Goal: Check status: Check status

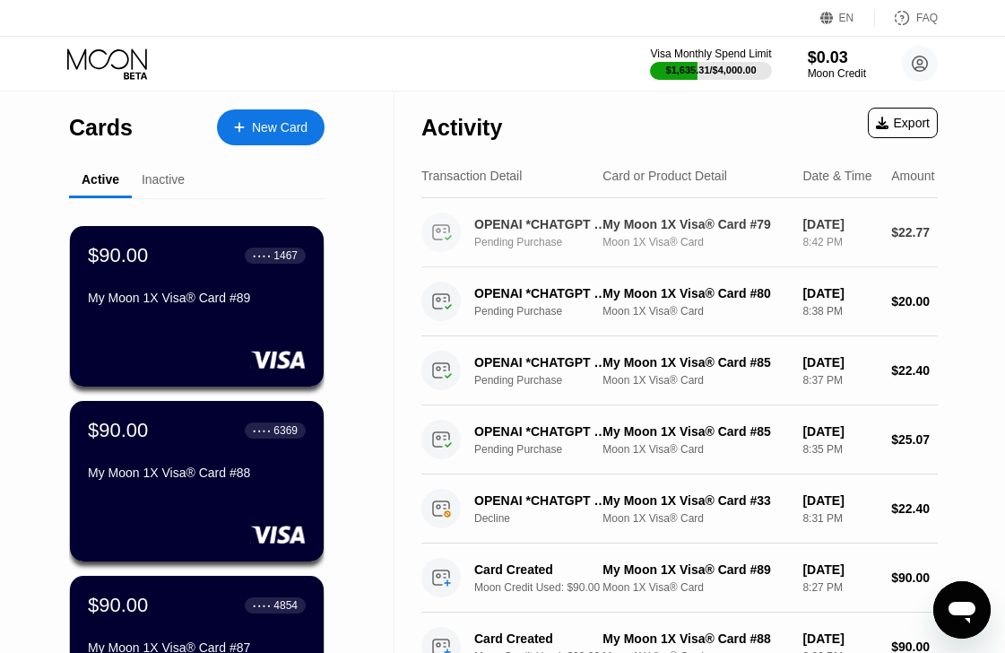
click at [644, 240] on div "My Moon 1X Visa® Card #79 Moon 1X Visa® Card" at bounding box center [695, 232] width 186 height 31
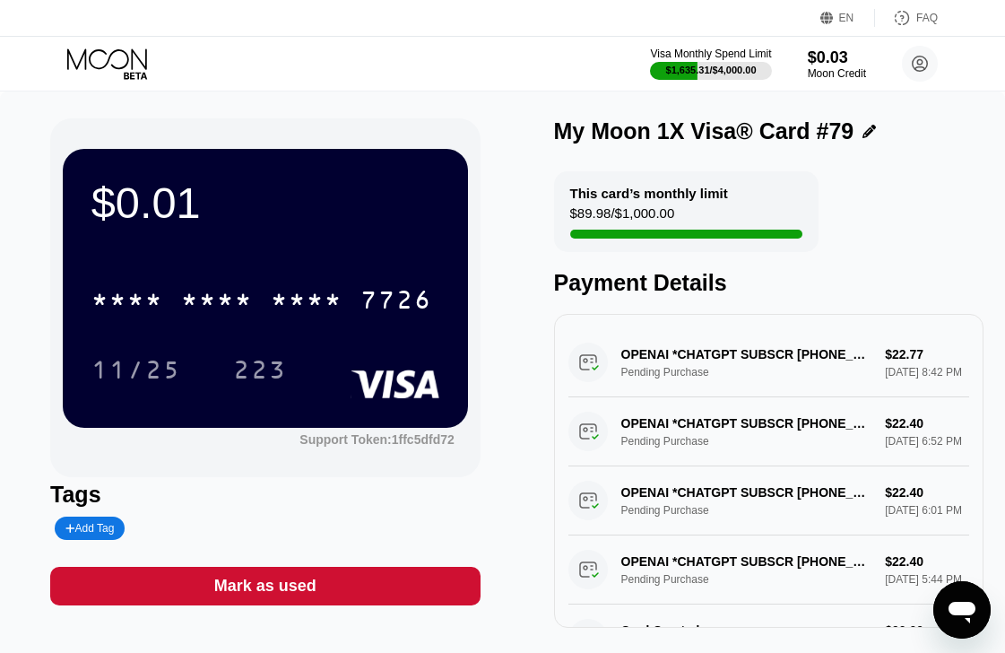
click at [82, 49] on icon at bounding box center [108, 63] width 83 height 31
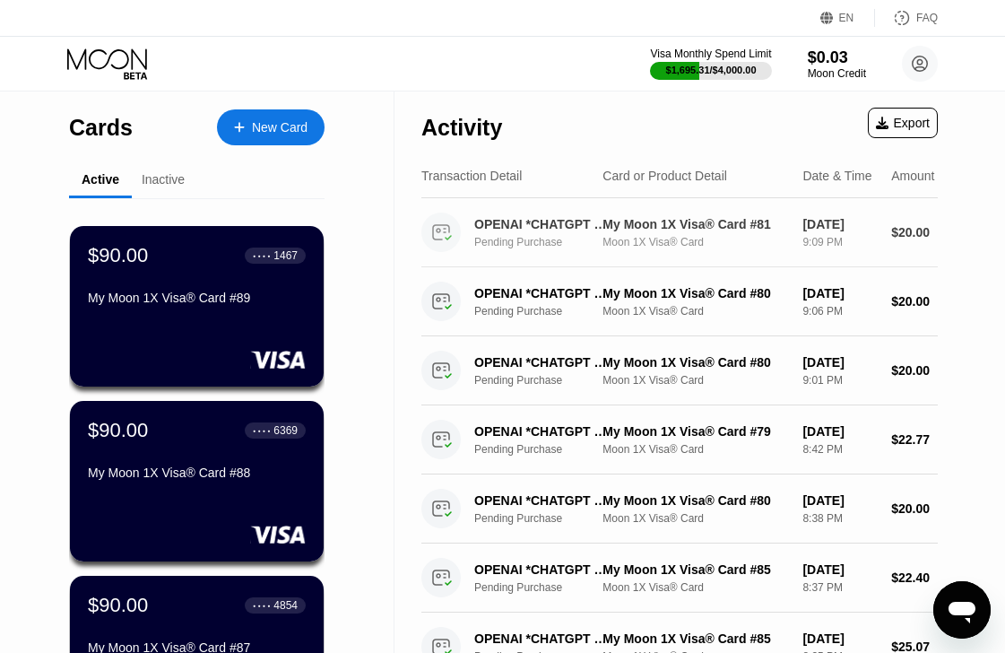
click at [632, 248] on div "Moon 1X Visa® Card" at bounding box center [695, 242] width 186 height 13
click at [530, 248] on div "Pending Purchase" at bounding box center [549, 242] width 151 height 13
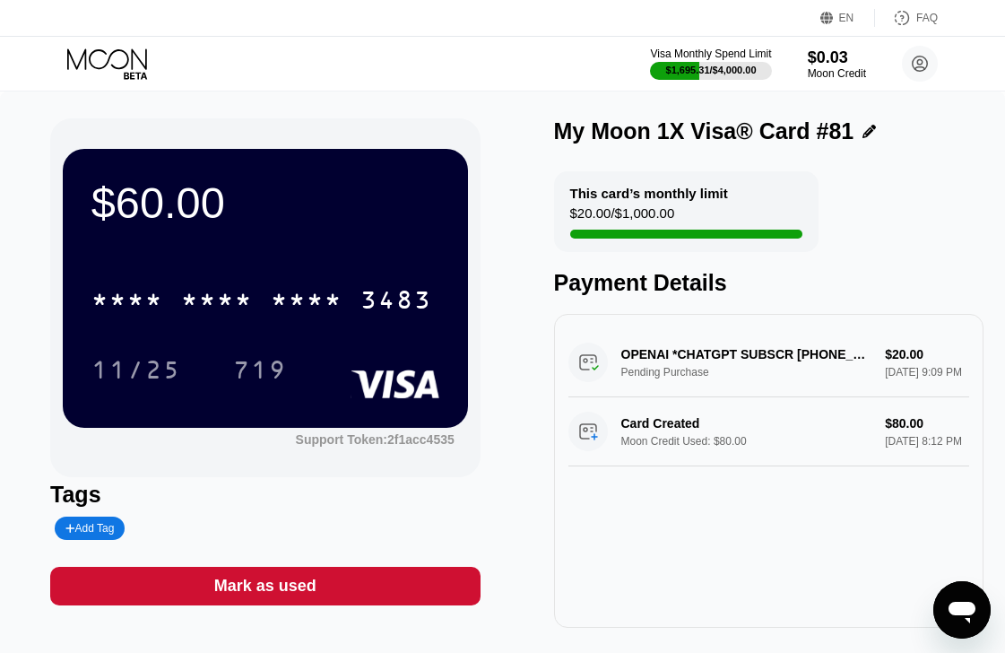
click at [112, 48] on div "Visa Monthly Spend Limit $1,695.31 / $4,000.00 $0.03 Moon Credit v-17.06@inbox.…" at bounding box center [502, 64] width 1005 height 54
click at [113, 56] on icon at bounding box center [108, 63] width 83 height 31
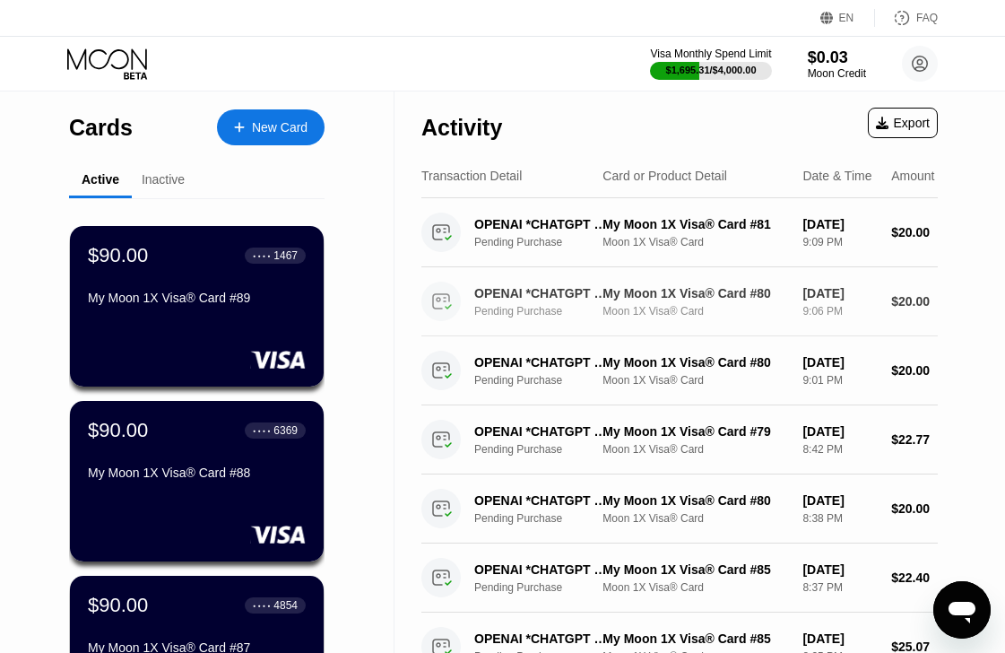
click at [572, 300] on div "OPENAI *CHATGPT SUBSCR [PHONE_NUMBER] US" at bounding box center [544, 293] width 140 height 14
click at [654, 334] on div "OPENAI *CHATGPT SUBSCR +14158799686 US Pending Purchase My Moon 1X Visa® Card #…" at bounding box center [679, 301] width 516 height 69
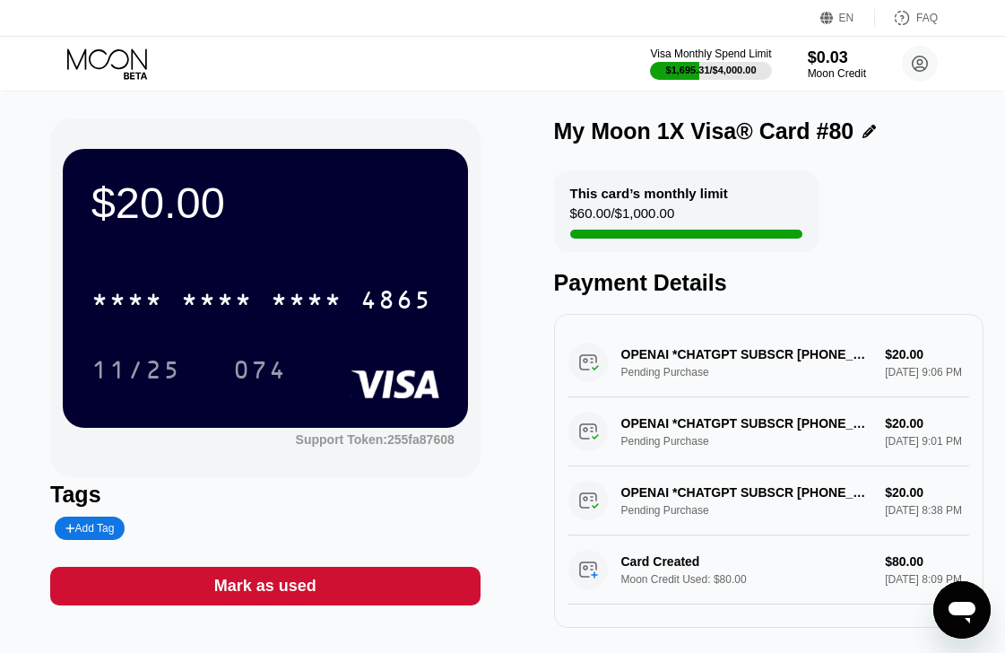
scroll to position [20, 0]
click at [141, 56] on icon at bounding box center [108, 63] width 83 height 31
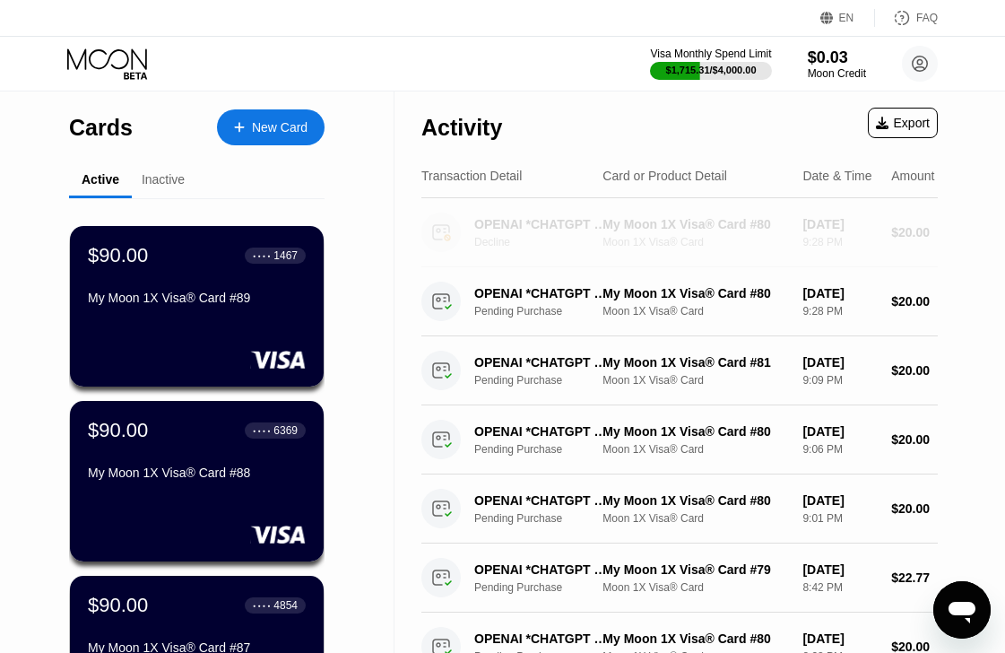
click at [736, 231] on div "My Moon 1X Visa® Card #80" at bounding box center [695, 224] width 186 height 14
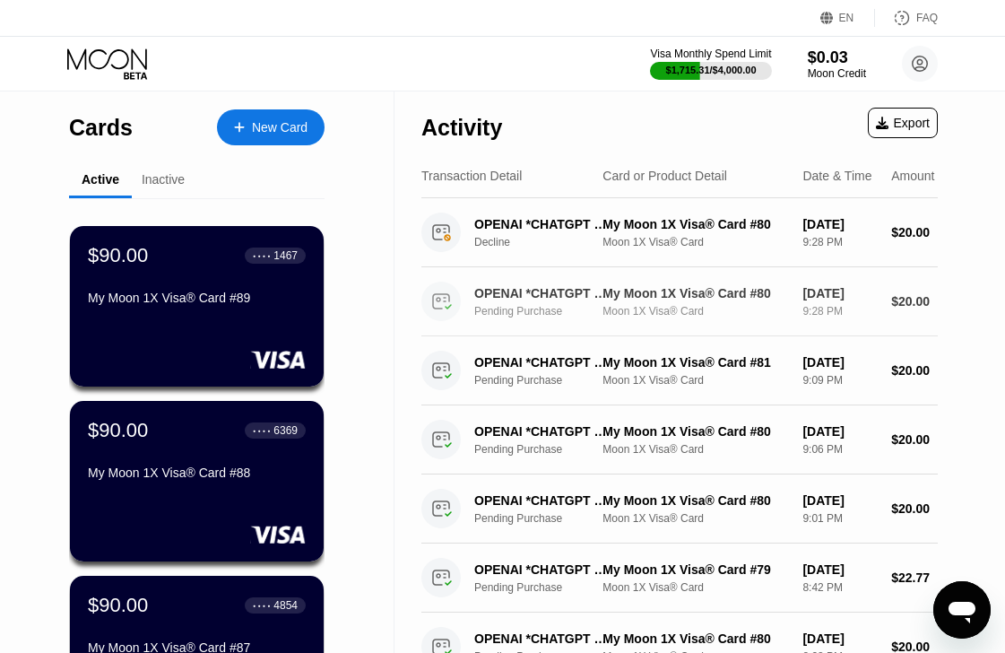
click at [700, 334] on div "OPENAI *CHATGPT SUBSCR +14158799686 US Pending Purchase My Moon 1X Visa® Card #…" at bounding box center [679, 301] width 516 height 69
